Goal: Task Accomplishment & Management: Use online tool/utility

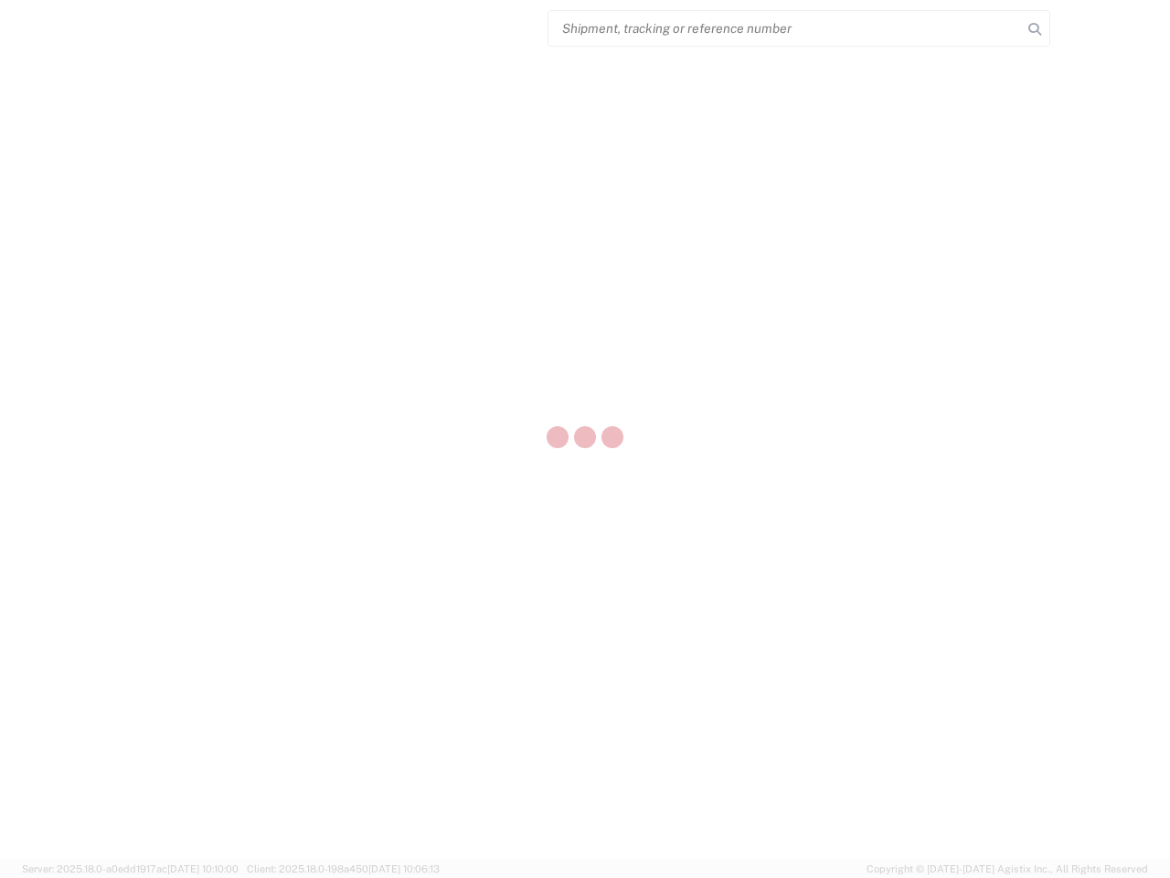
select select "US"
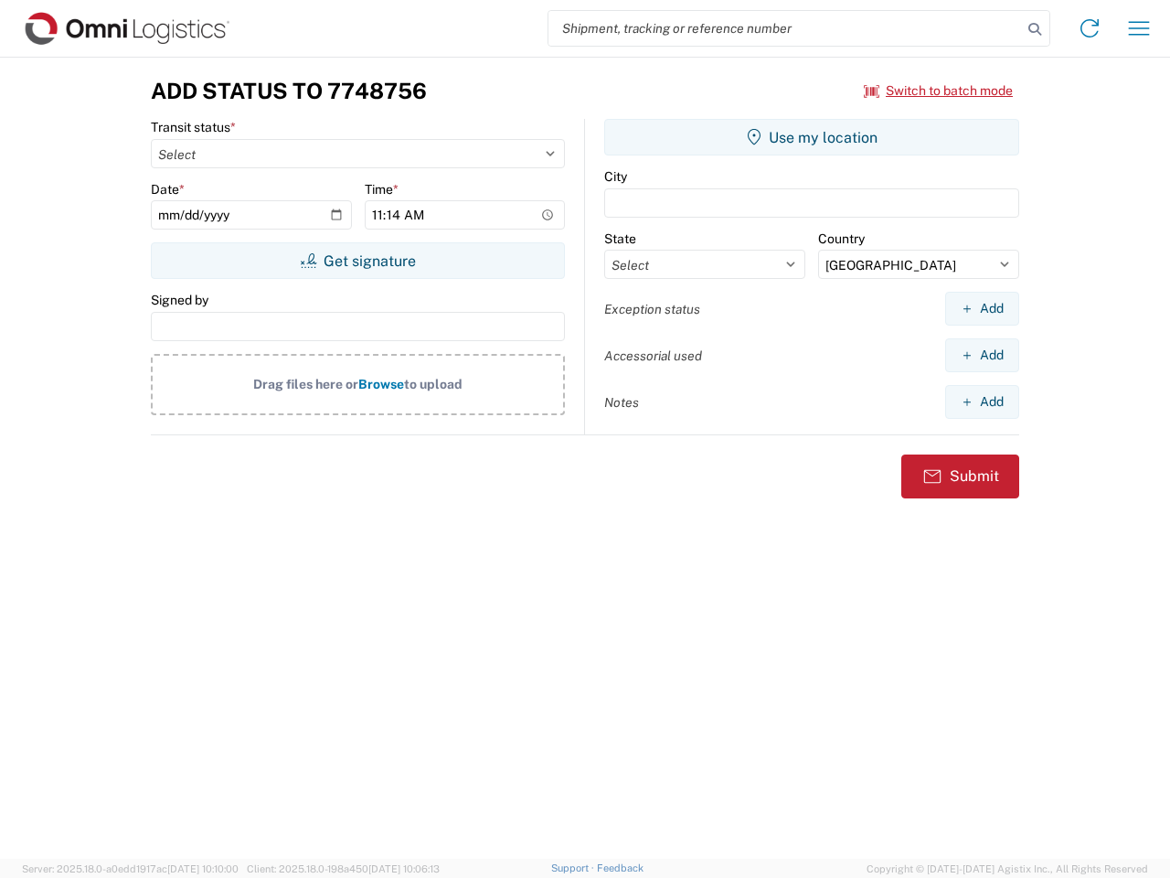
click at [785, 28] on input "search" at bounding box center [786, 28] width 474 height 35
click at [1035, 29] on icon at bounding box center [1035, 29] width 26 height 26
click at [1090, 28] on icon at bounding box center [1089, 28] width 29 height 29
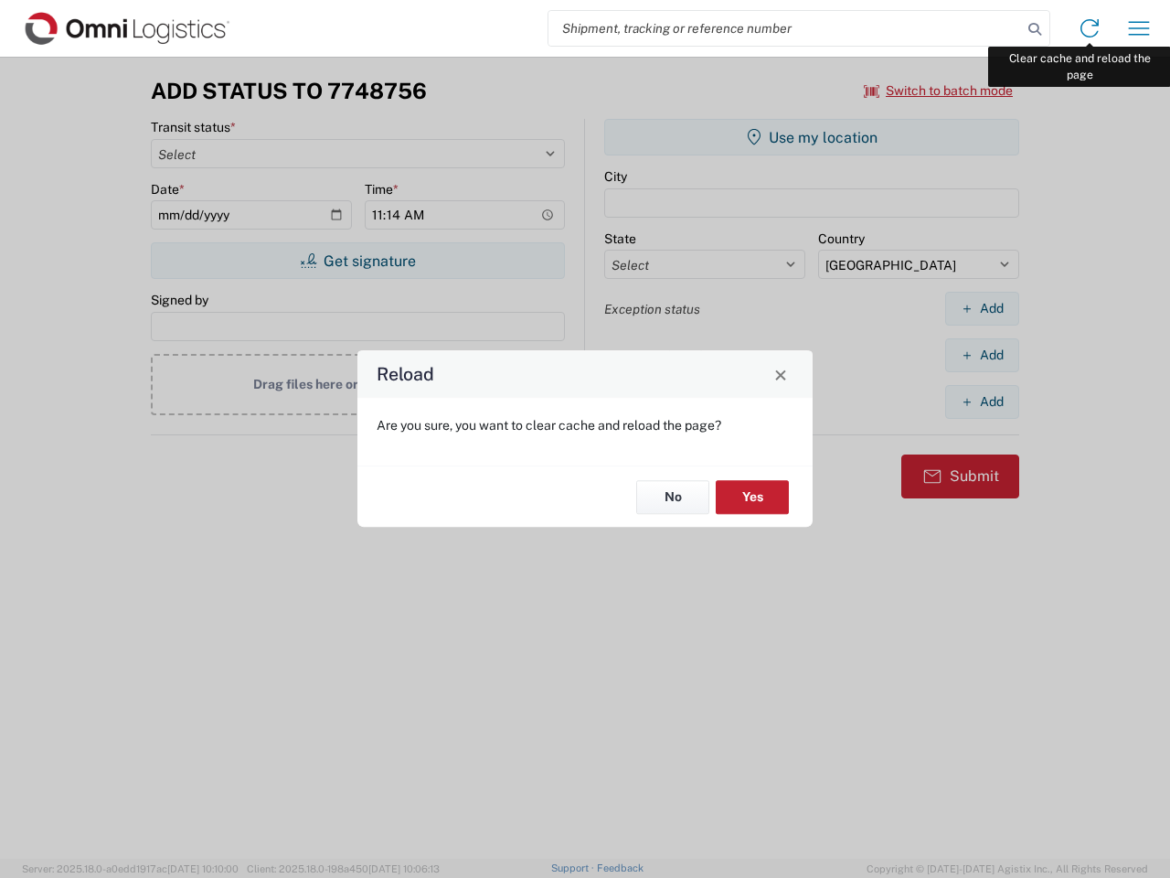
click at [1139, 28] on div "Reload Are you sure, you want to clear cache and reload the page? No Yes" at bounding box center [585, 439] width 1170 height 878
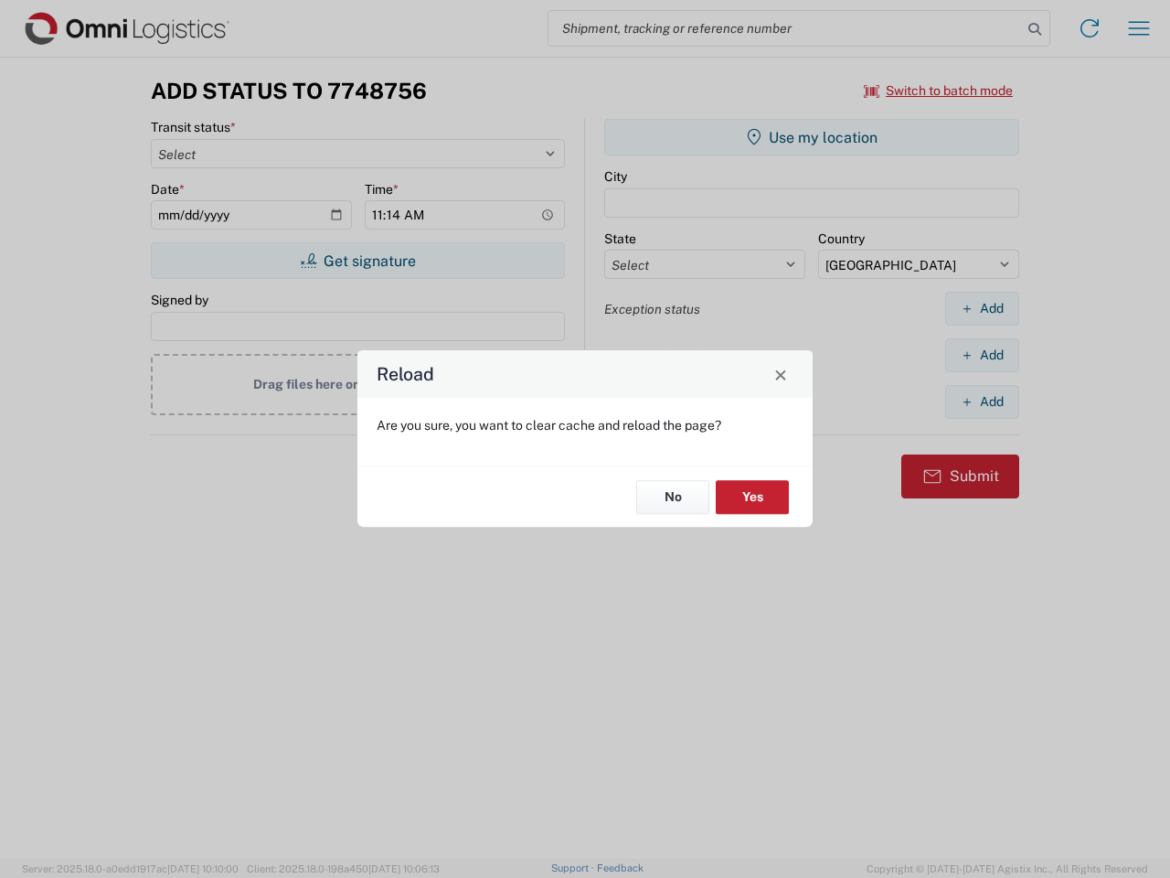
click at [939, 91] on div "Reload Are you sure, you want to clear cache and reload the page? No Yes" at bounding box center [585, 439] width 1170 height 878
click at [357, 261] on div "Reload Are you sure, you want to clear cache and reload the page? No Yes" at bounding box center [585, 439] width 1170 height 878
click at [812, 137] on div "Reload Are you sure, you want to clear cache and reload the page? No Yes" at bounding box center [585, 439] width 1170 height 878
click at [982, 308] on div "Reload Are you sure, you want to clear cache and reload the page? No Yes" at bounding box center [585, 439] width 1170 height 878
click at [982, 355] on div "Reload Are you sure, you want to clear cache and reload the page? No Yes" at bounding box center [585, 439] width 1170 height 878
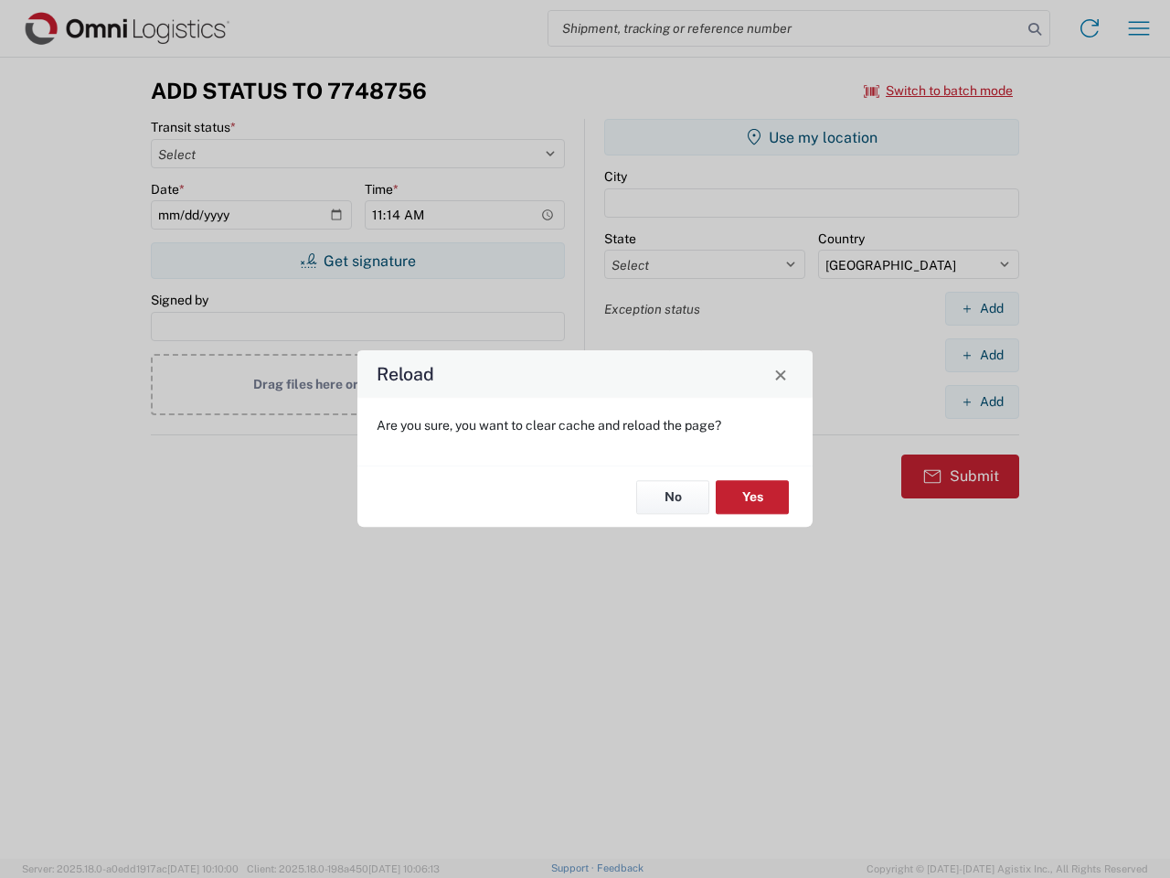
click at [982, 401] on div "Reload Are you sure, you want to clear cache and reload the page? No Yes" at bounding box center [585, 439] width 1170 height 878
